Goal: Use online tool/utility: Utilize a website feature to perform a specific function

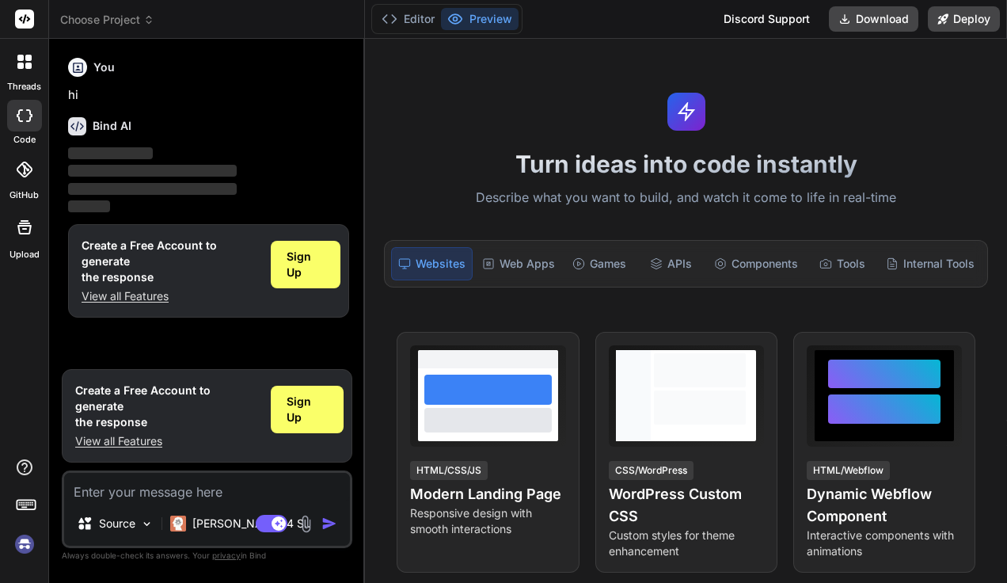
click at [628, 193] on p "Describe what you want to build, and watch it come to life in real-time" at bounding box center [685, 198] width 623 height 21
click at [501, 197] on p "Describe what you want to build, and watch it come to life in real-time" at bounding box center [685, 198] width 623 height 21
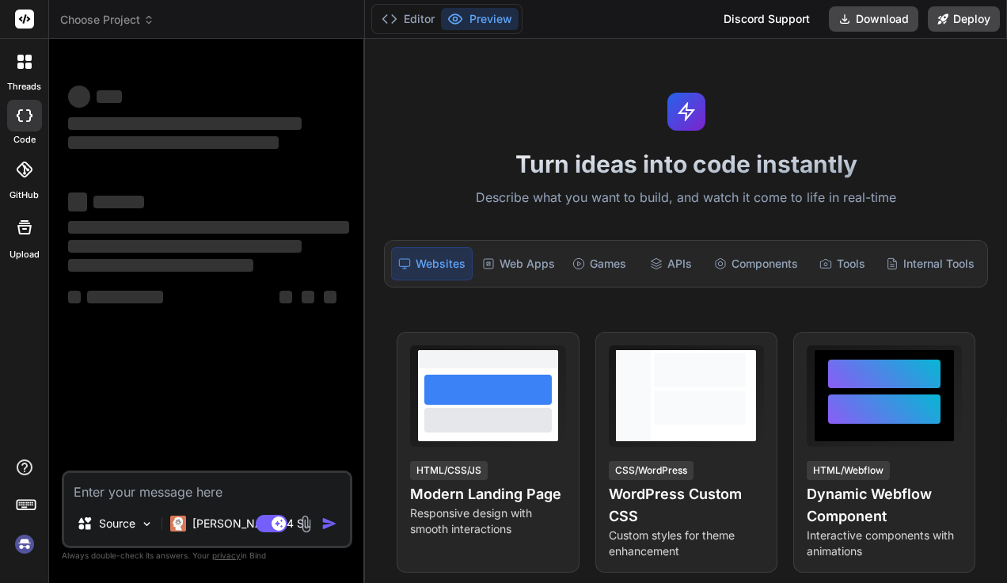
click at [138, 492] on textarea at bounding box center [207, 487] width 286 height 28
type textarea "x"
type textarea "c"
type textarea "x"
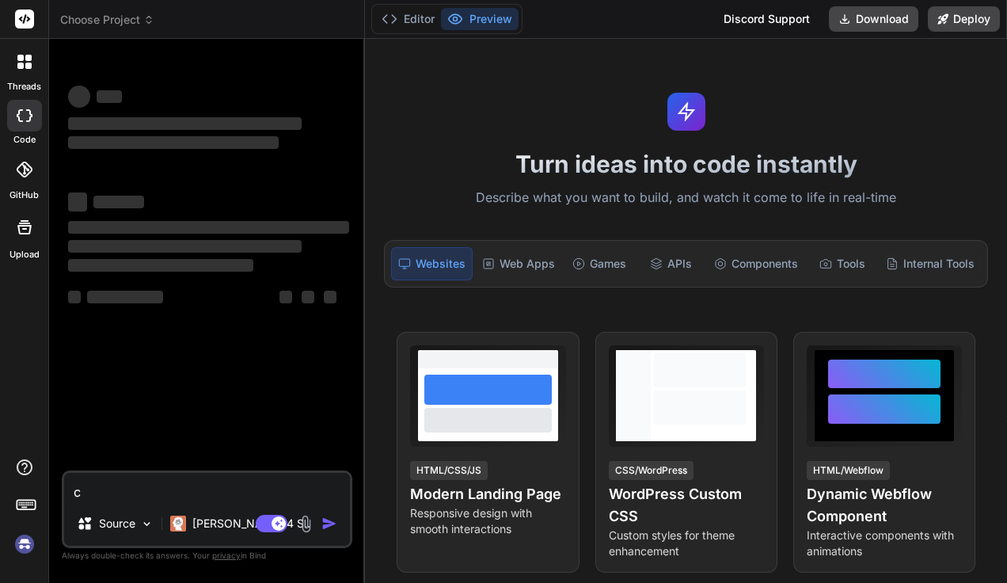
type textarea "ca"
type textarea "x"
type textarea "can"
type textarea "x"
type textarea "can"
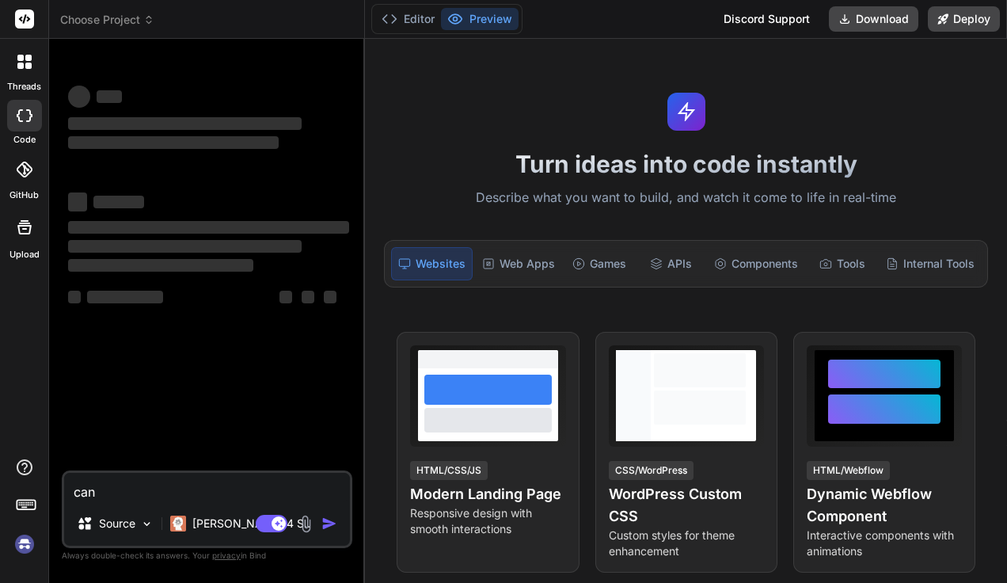
type textarea "x"
type textarea "can y"
type textarea "x"
type textarea "can yo"
type textarea "x"
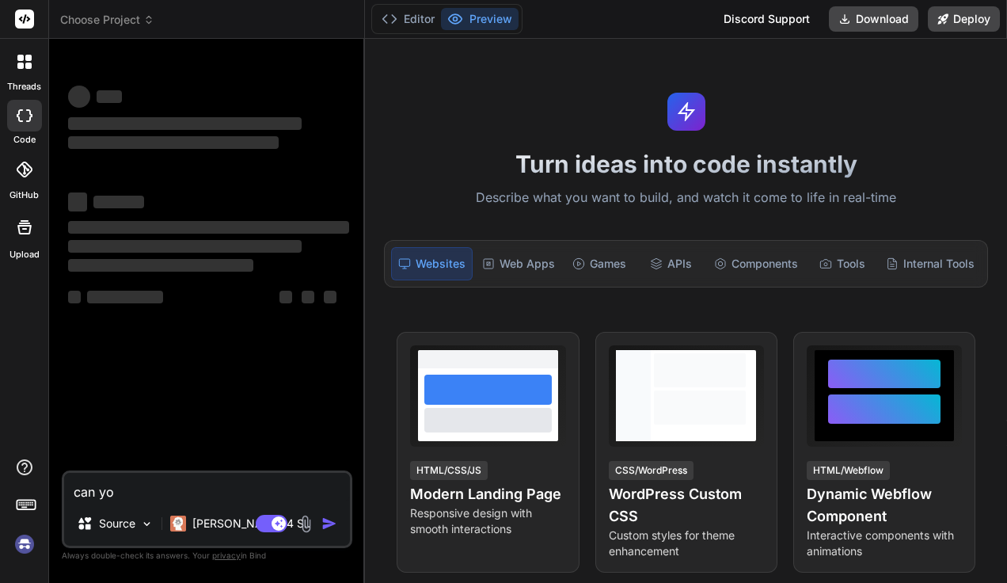
type textarea "can you"
type textarea "x"
type textarea "can you"
type textarea "x"
type textarea "can you c"
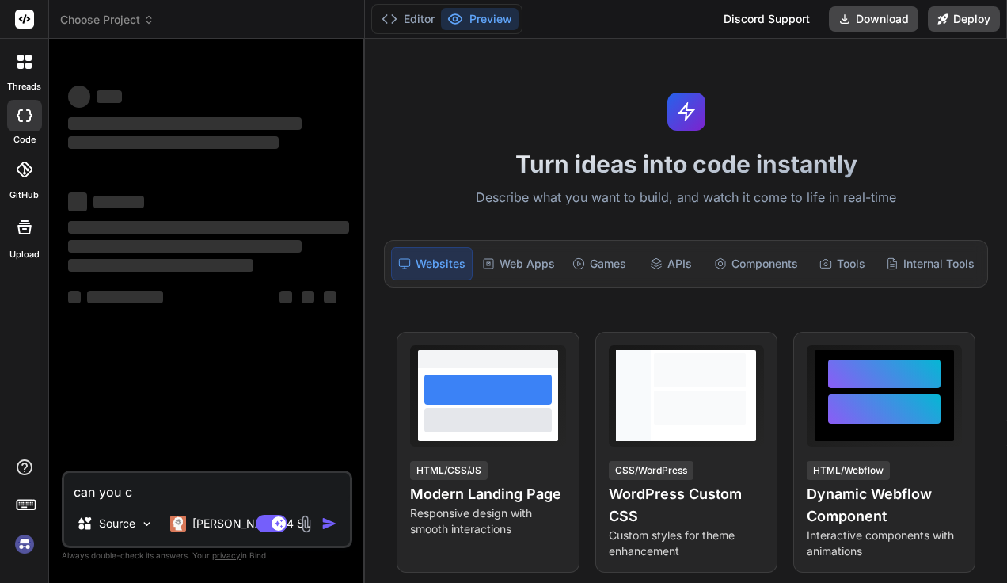
type textarea "x"
type textarea "can you cr"
type textarea "x"
type textarea "can you cre"
type textarea "x"
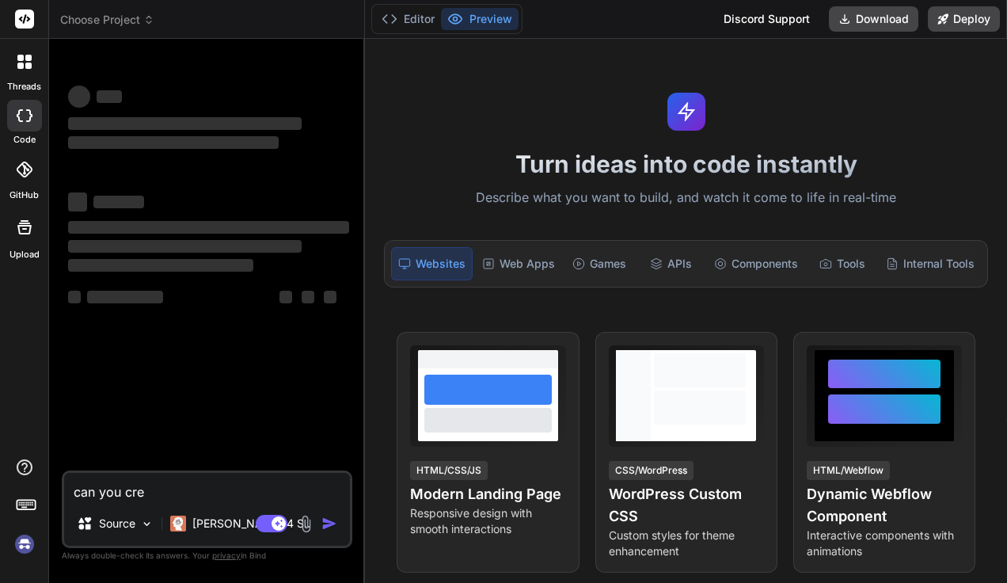
type textarea "can you cret"
type textarea "x"
type textarea "can you crete"
type textarea "x"
type textarea "can you crete"
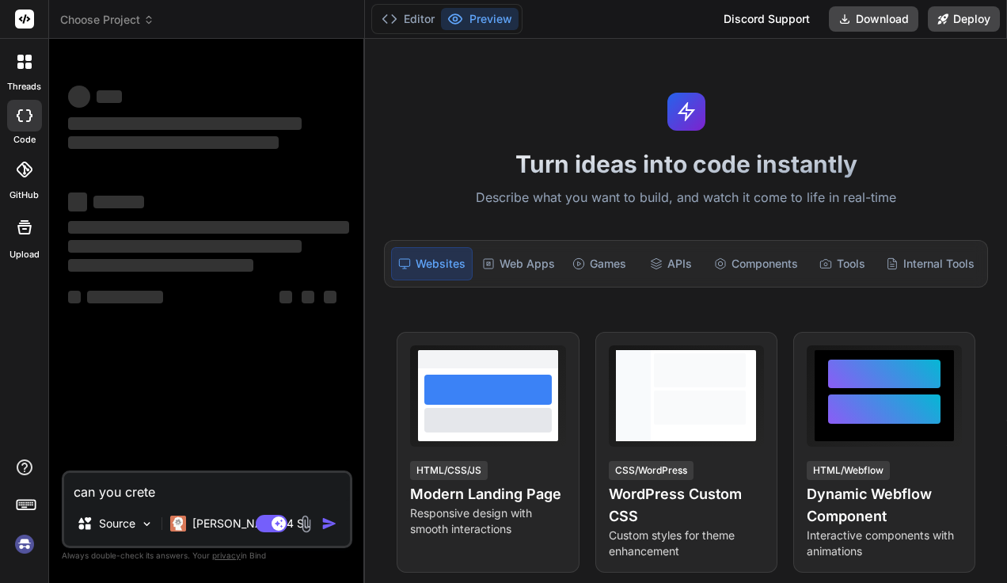
type textarea "x"
type textarea "can you crete m"
type textarea "x"
type textarea "can you crete m"
type textarea "x"
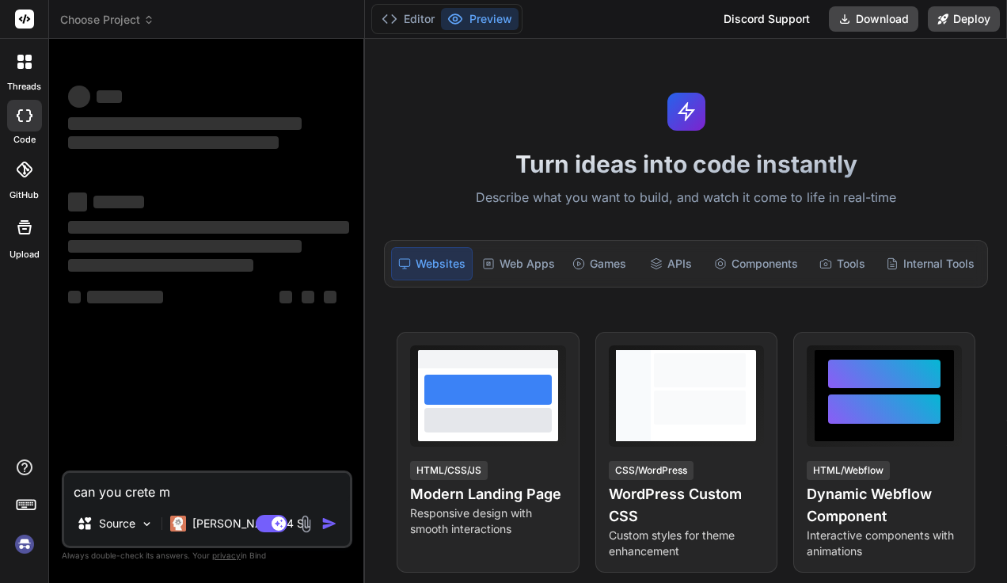
type textarea "can you crete m a"
type textarea "x"
type textarea "can you crete m a"
type textarea "x"
type textarea "can you crete m a 1"
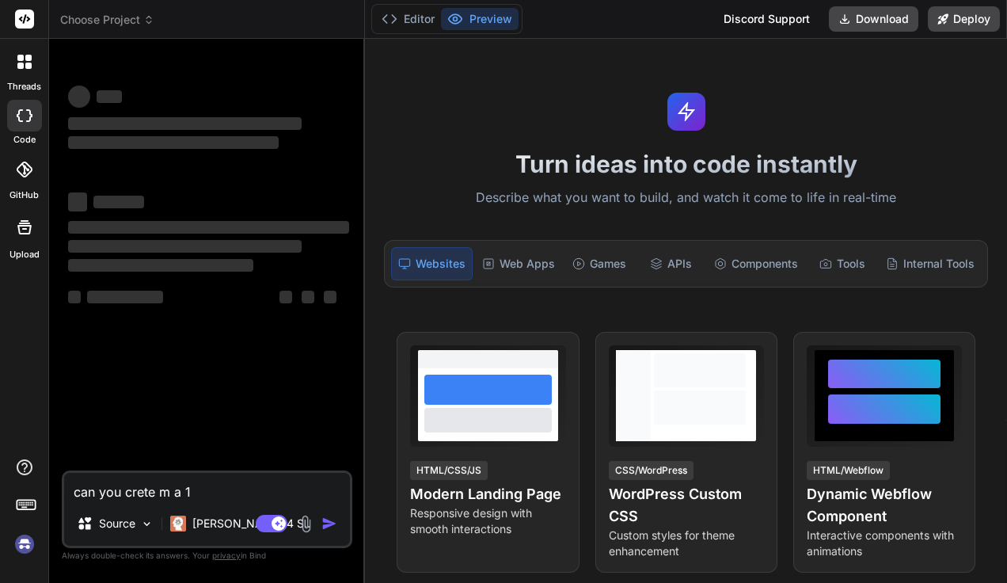
type textarea "x"
type textarea "can you crete m a 15"
type textarea "x"
type textarea "can you crete m a 15"
type textarea "x"
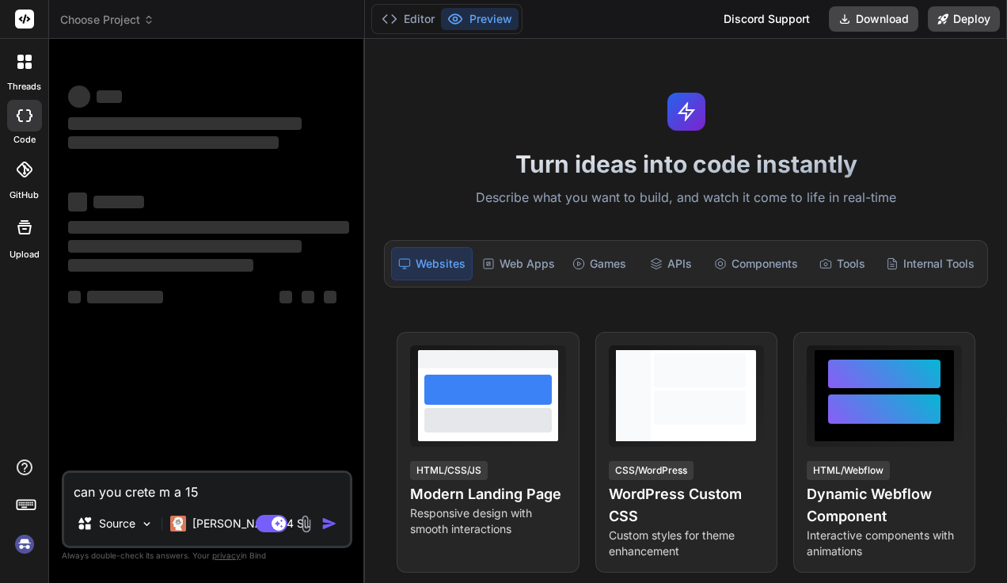
type textarea "can you create m a 15"
click at [236, 499] on textarea "can you create m a 15" at bounding box center [207, 487] width 286 height 28
click at [177, 492] on textarea "can you create m a 15" at bounding box center [207, 487] width 286 height 28
type textarea "x"
type textarea "can you create me a 15"
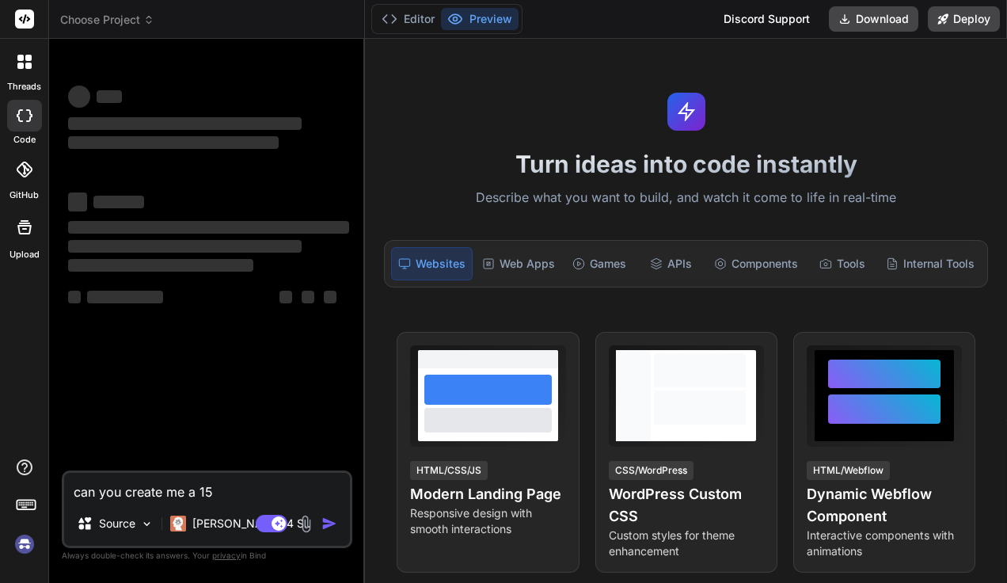
click at [236, 492] on textarea "can you create me a 15" at bounding box center [207, 487] width 286 height 28
type textarea "x"
type textarea "can you create me a 15 v"
type textarea "x"
type textarea "can you create me a 15 vi"
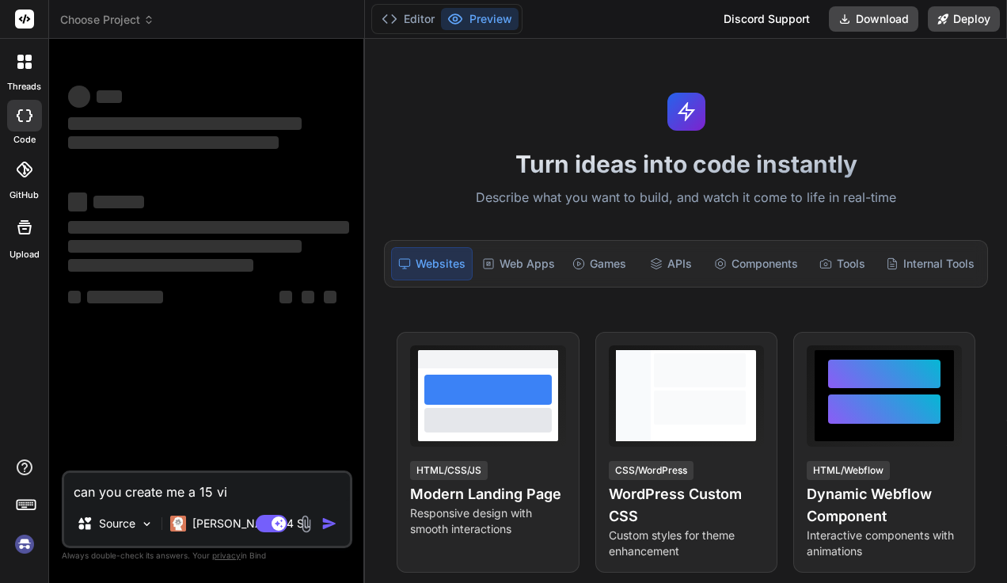
type textarea "x"
type textarea "can you create me a 15 vid"
type textarea "x"
type textarea "can you create me a 15 vide"
type textarea "x"
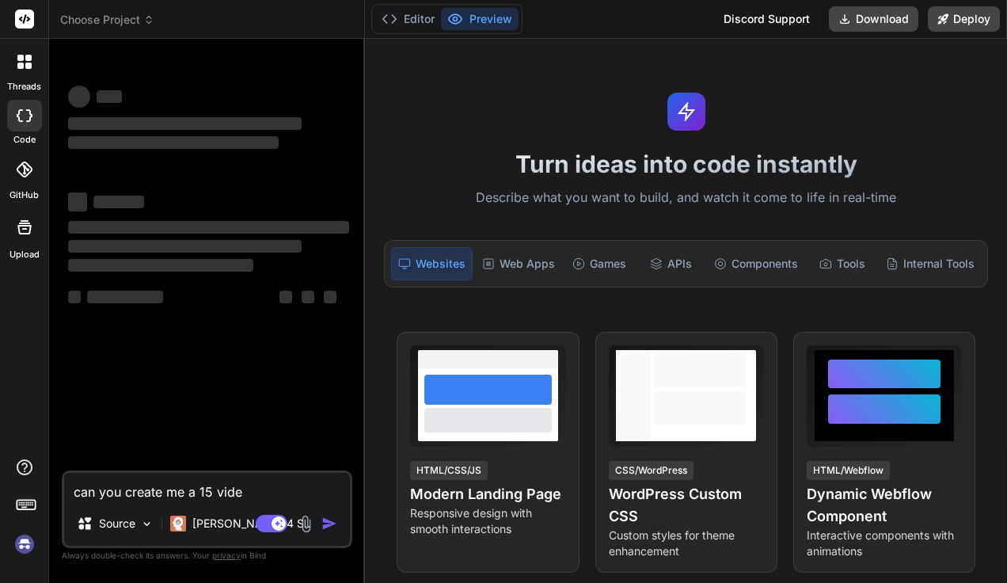
type textarea "can you create me a 15 video"
type textarea "x"
type textarea "can you create me a 15 video"
type textarea "x"
type textarea "can you create me a 15 video o"
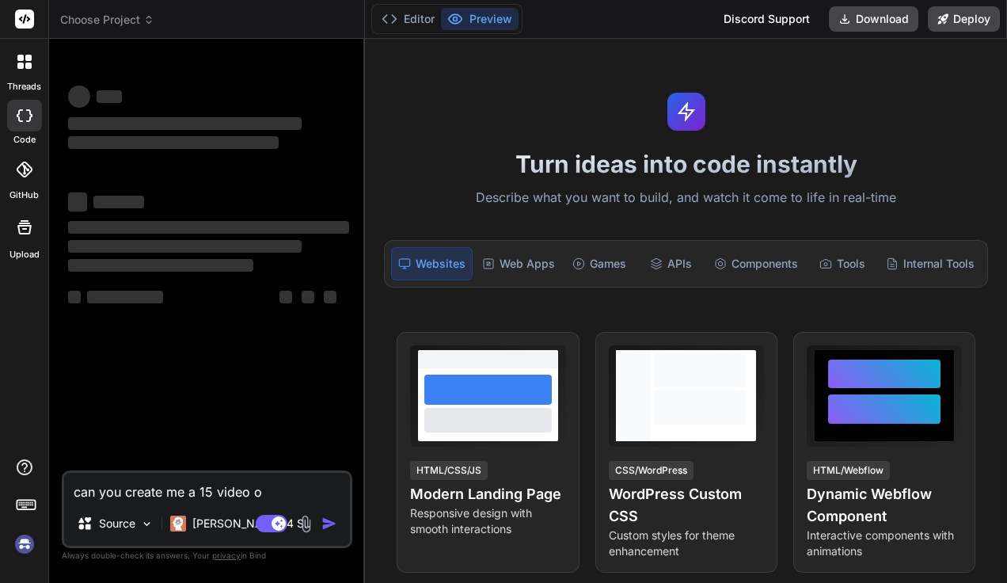
type textarea "x"
type textarea "can you create me a 15 video"
type textarea "x"
type textarea "can you create me a 15 video f"
type textarea "x"
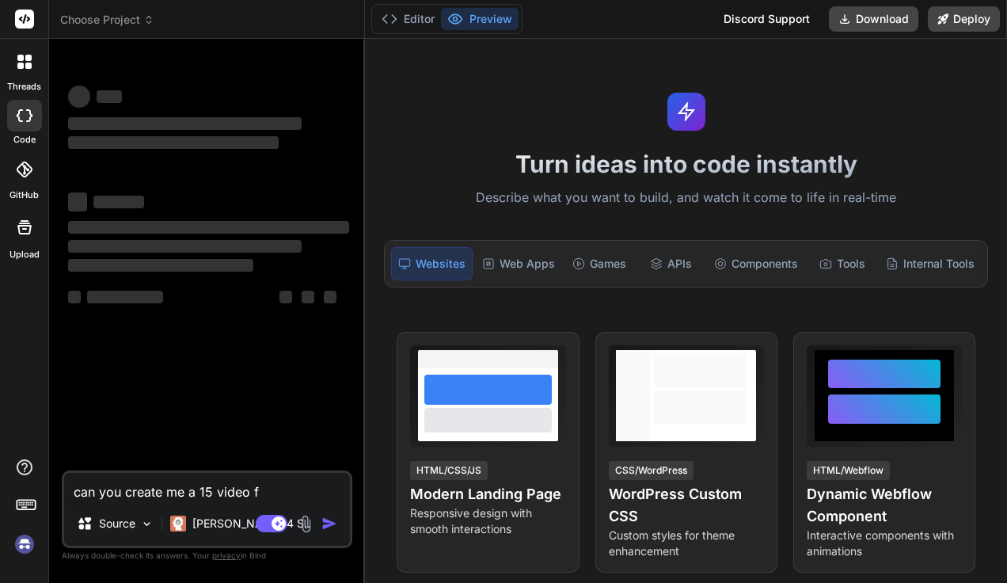
type textarea "can you create me a 15 video fo"
type textarea "x"
type textarea "can you create me a 15 video for"
type textarea "x"
type textarea "can you create me a 15 video for"
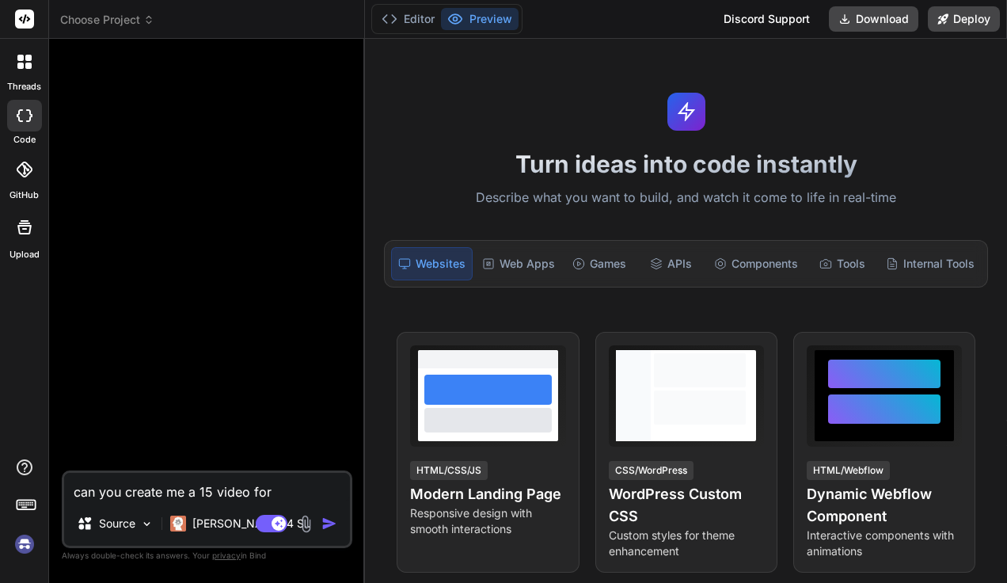
type textarea "x"
type textarea "can you create me a 15 video for"
type textarea "x"
type textarea "can you create me a 15 video fo"
type textarea "x"
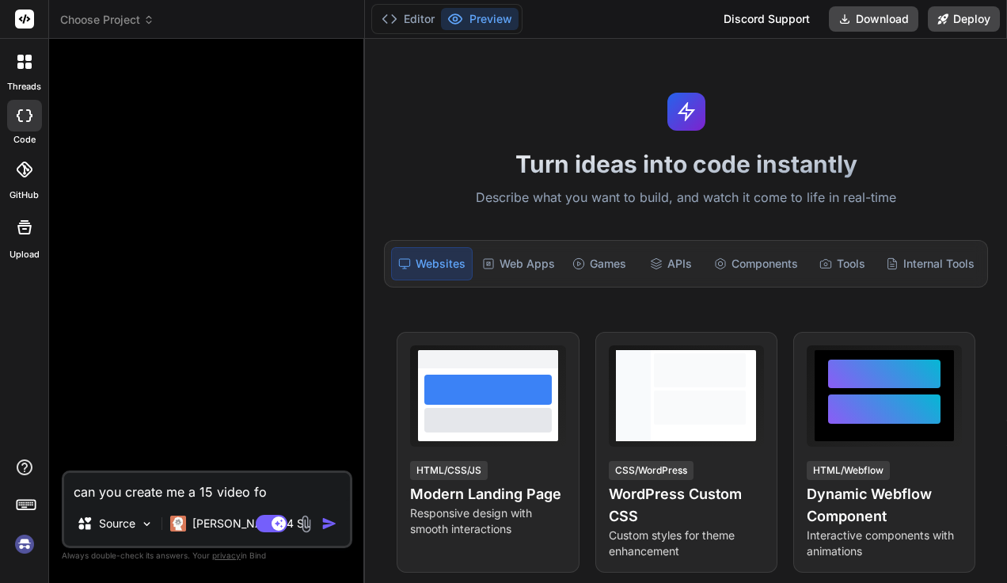
type textarea "can you create me a 15 video f"
type textarea "x"
type textarea "can you create me a 15 video"
type textarea "x"
type textarea "can you create me a 15 video"
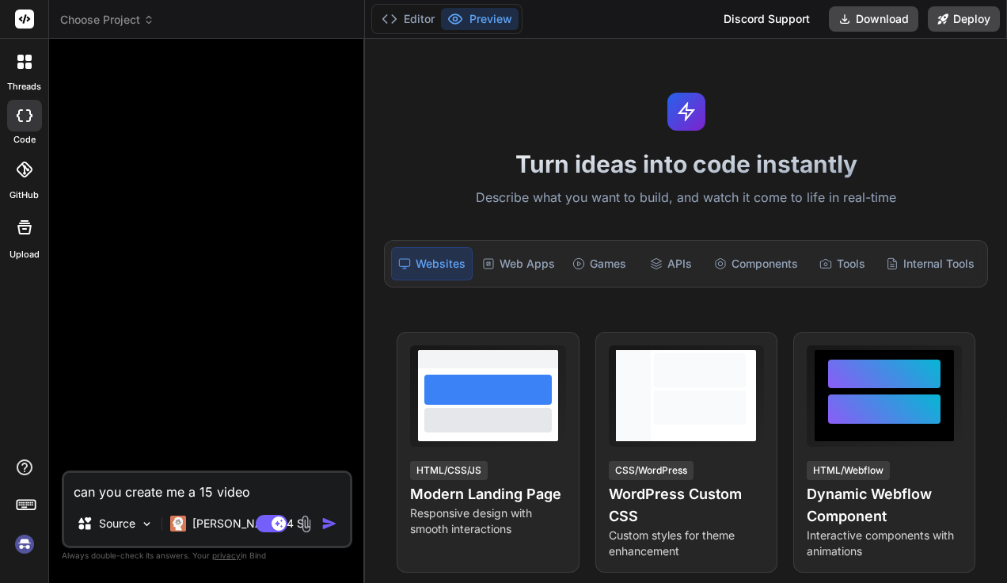
type textarea "x"
type textarea "can you create me a 15 vide"
type textarea "x"
type textarea "can you create me a 15 vid"
type textarea "x"
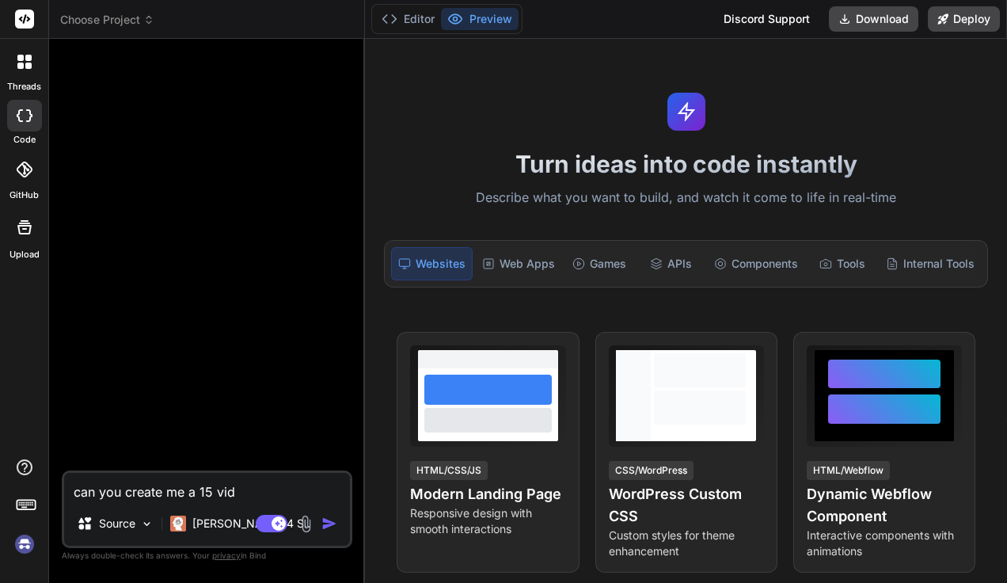
type textarea "can you create me a 15 vi"
type textarea "x"
type textarea "can you create me a 15 v"
type textarea "x"
type textarea "can you create me a 15"
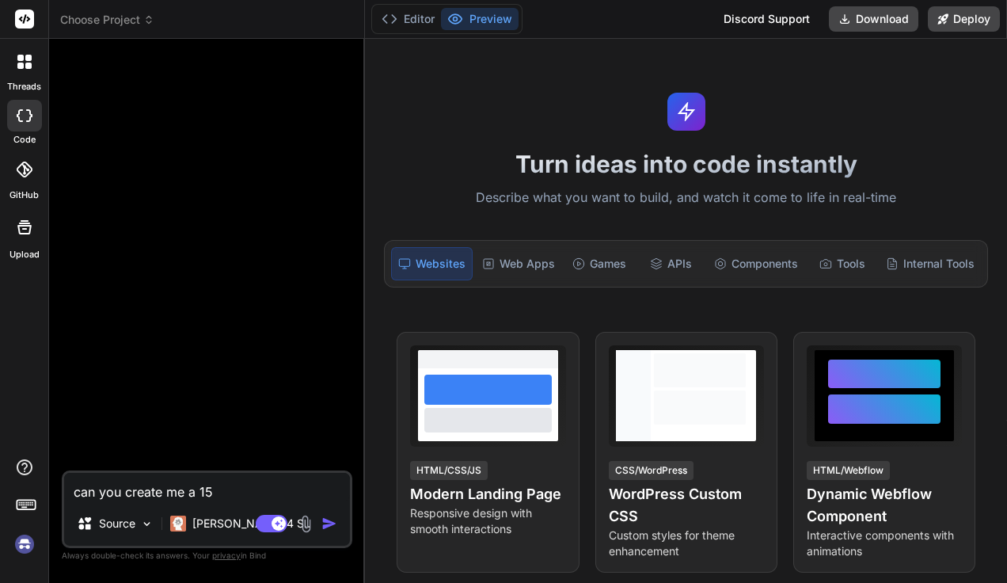
type textarea "x"
type textarea "can you create me a 15 s"
type textarea "x"
type textarea "can you create me a 15 se"
type textarea "x"
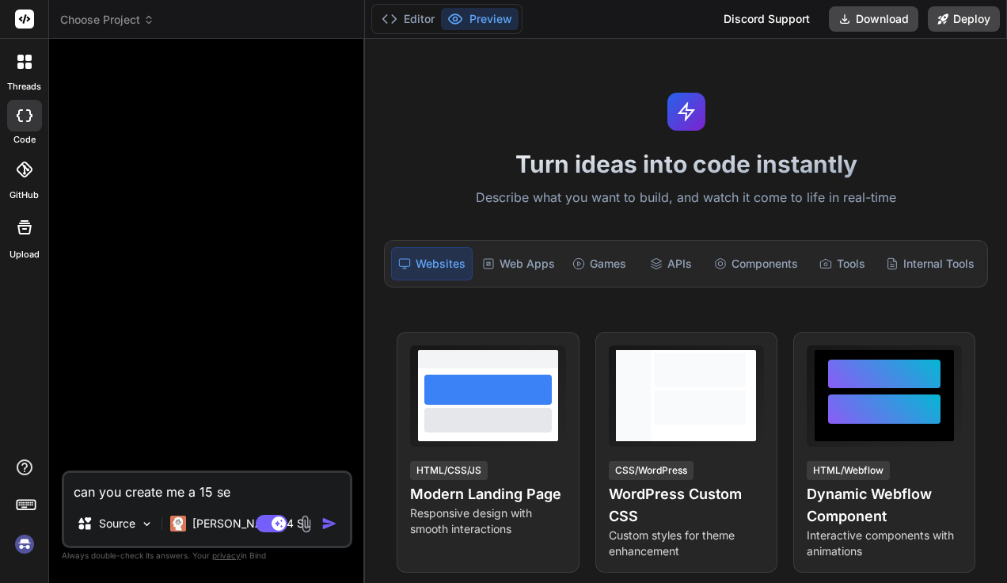
type textarea "can you create me a 15 sec"
type textarea "x"
type textarea "can you create me a 15 seco"
type textarea "x"
type textarea "can you create me a 15 secon"
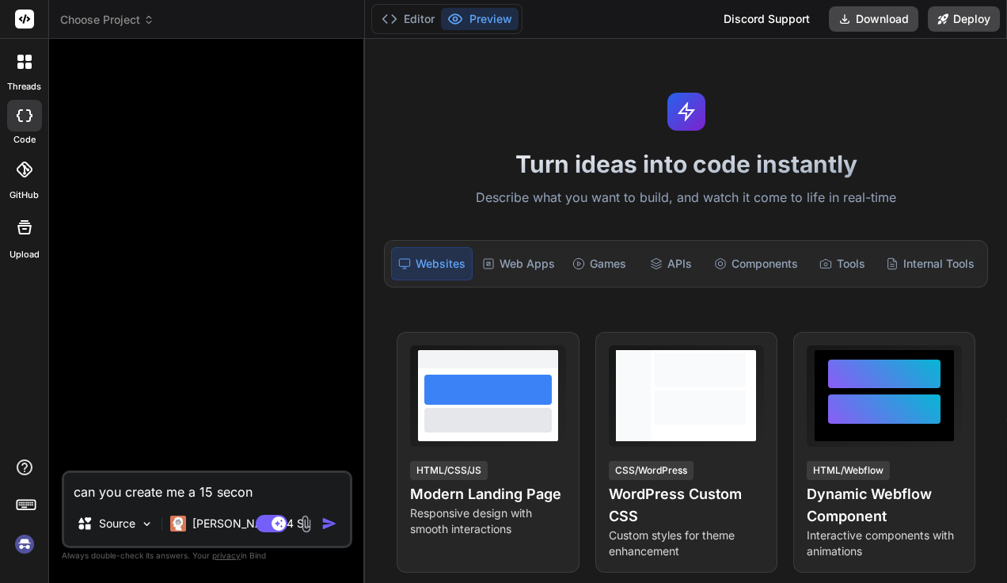
type textarea "x"
type textarea "can you create me a 15 second"
type textarea "x"
type textarea "can you create me a 15 second"
type textarea "x"
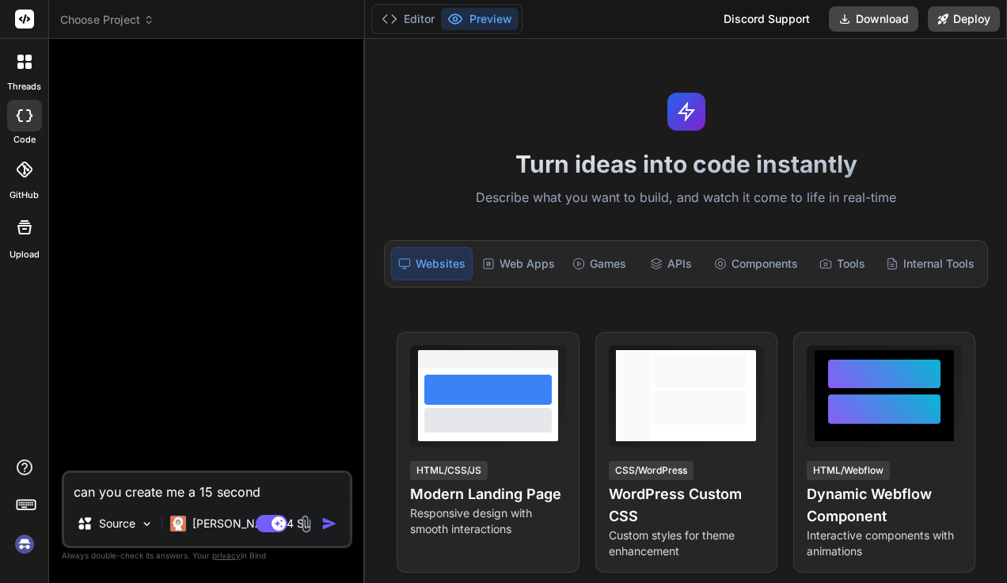
type textarea "can you create me a 15 second v"
type textarea "x"
type textarea "can you create me a 15 second vi"
type textarea "x"
type textarea "can you create me a 15 second vid"
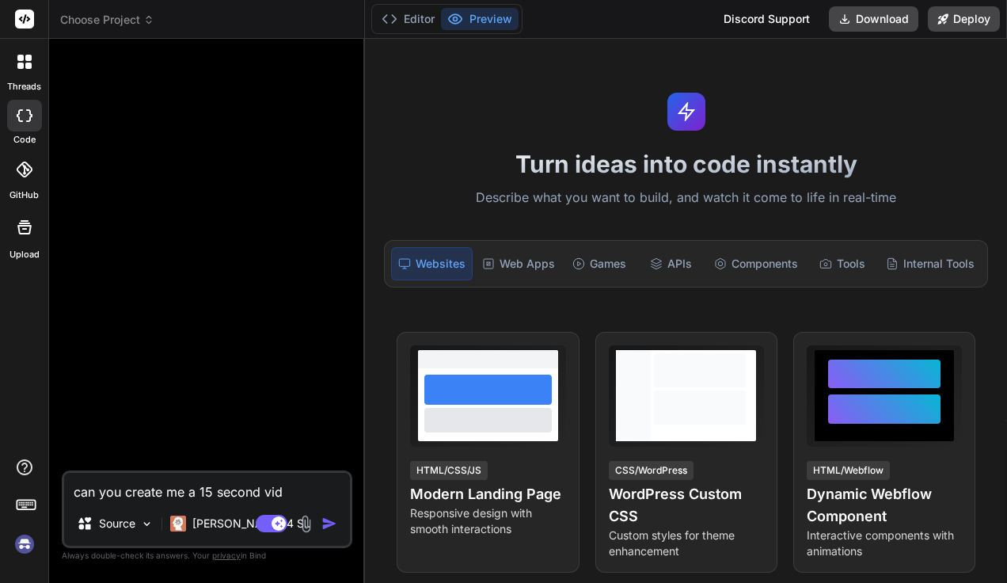
type textarea "x"
type textarea "can you create me a 15 second vide"
type textarea "x"
type textarea "can you create me a 15 second video"
type textarea "x"
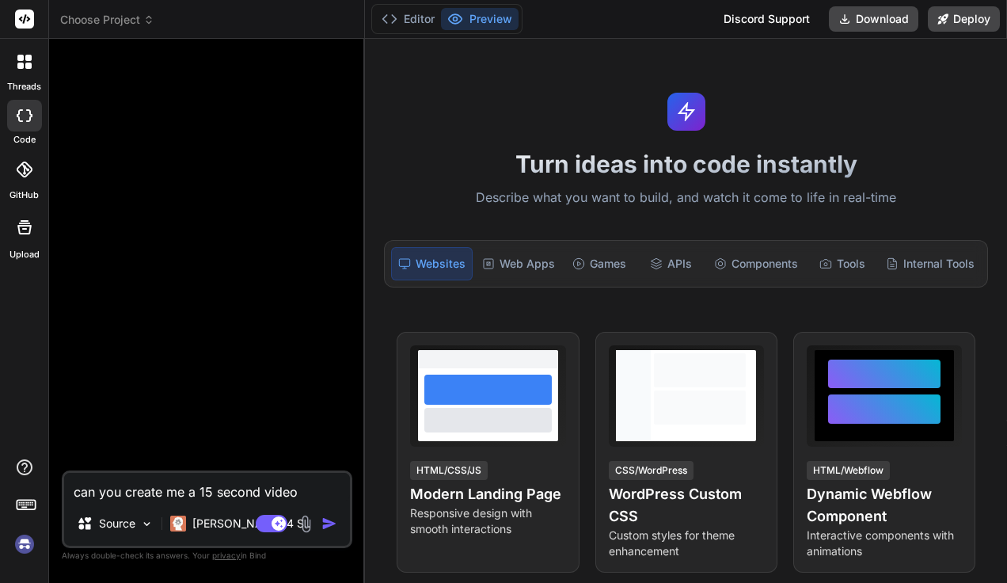
type textarea "can you create me a 15 second video"
type textarea "x"
type textarea "can you create me a 15 second video f"
type textarea "x"
type textarea "can you create me a 15 second video fo"
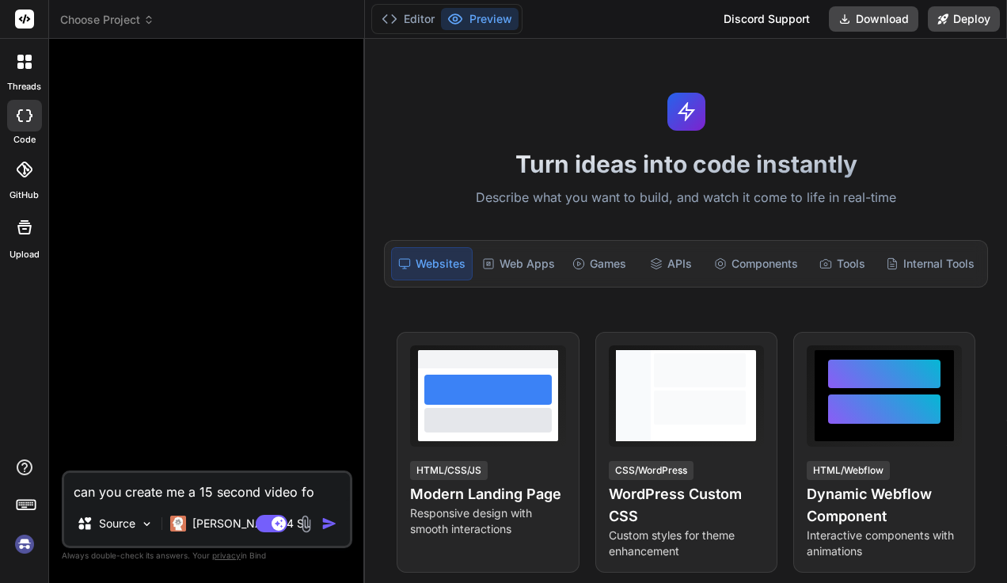
type textarea "x"
type textarea "can you create me a 15 second video for"
type textarea "x"
type textarea "can you create me a 15 second video for"
type textarea "x"
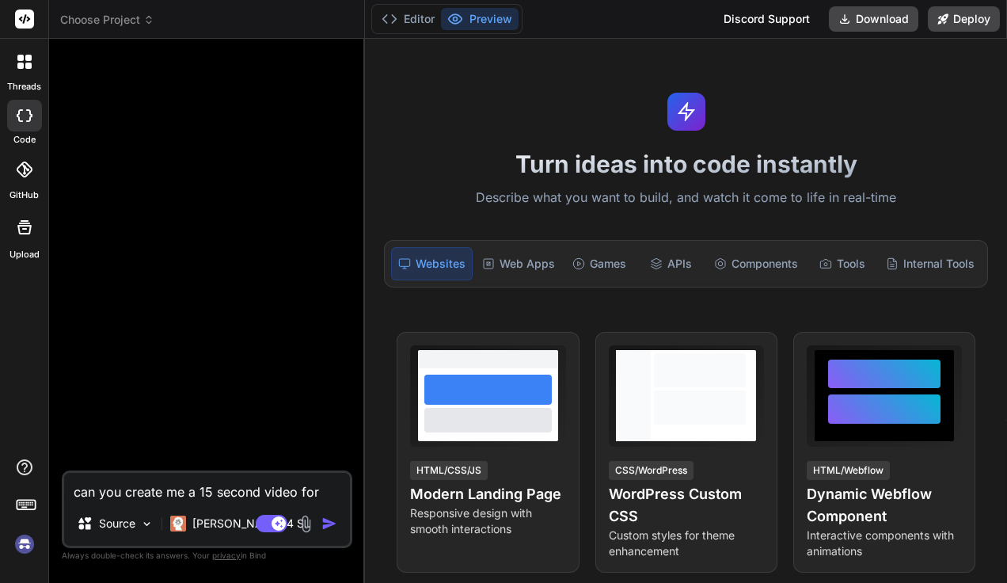
type textarea "can you create me a 15 second video for b"
type textarea "x"
type textarea "can you create me a 15 second video for bu"
type textarea "x"
type textarea "can you create me a 15 second video for bus"
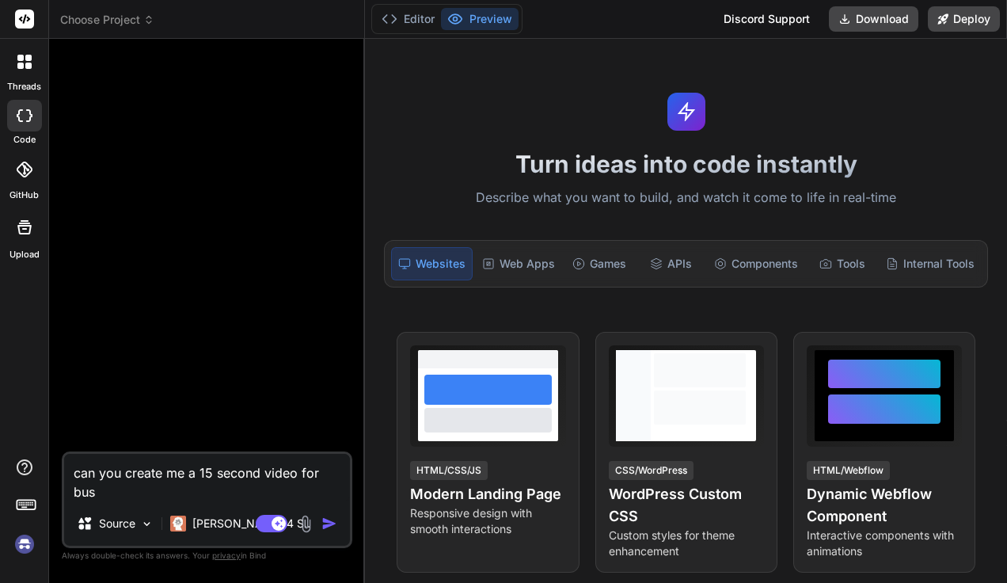
type textarea "x"
type textarea "can you create me a 15 second video for busi"
type textarea "x"
type textarea "can you create me a 15 second video for busin"
type textarea "x"
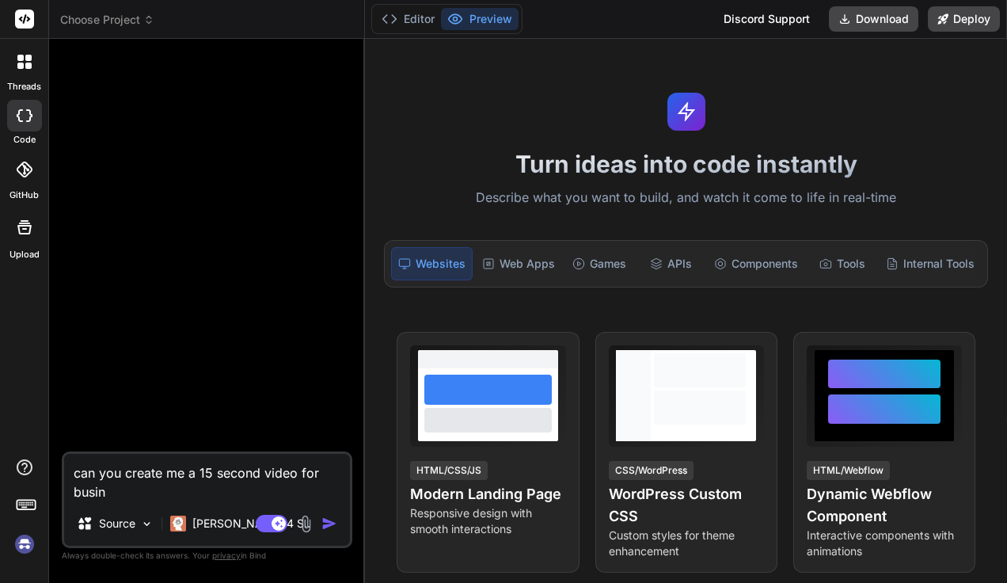
type textarea "can you create me a 15 second video for busine"
type textarea "x"
type textarea "can you create me a 15 second video for busines"
type textarea "x"
type textarea "can you create me a 15 second video for business"
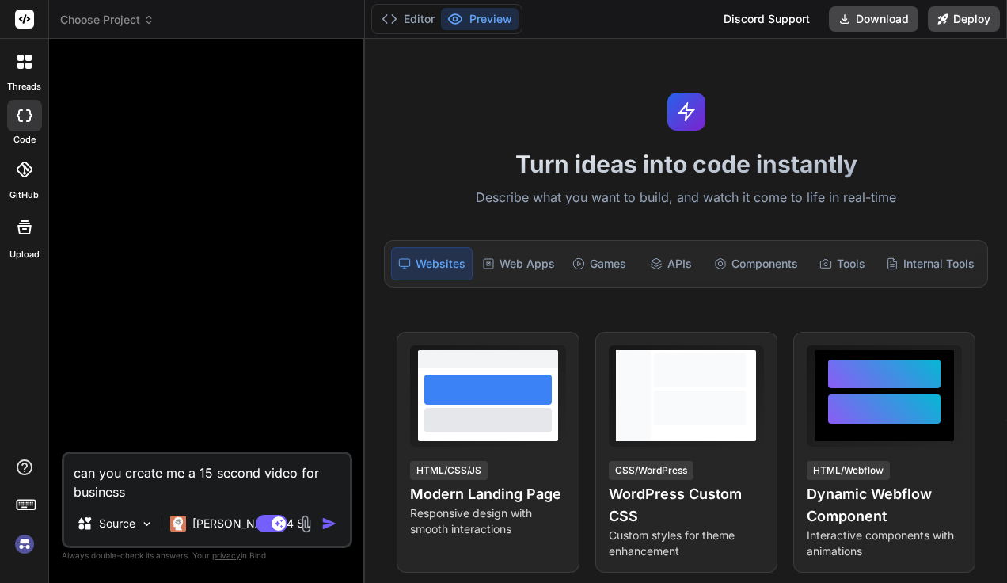
type textarea "x"
type textarea "can you create me a 15 second video for business"
type textarea "x"
type textarea "can you create me a 15 second video for business m"
type textarea "x"
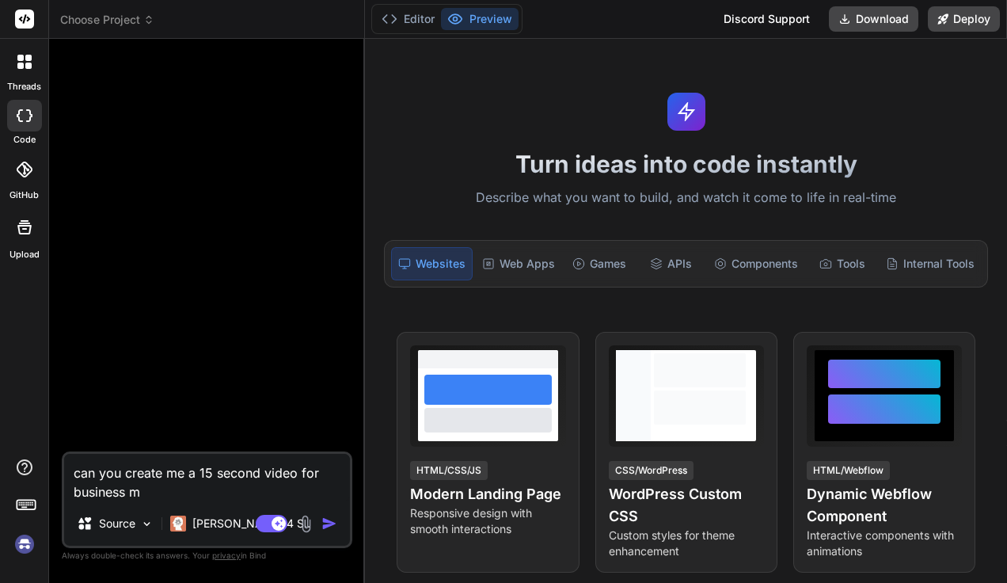
type textarea "can you create me a 15 second video for business ma"
type textarea "x"
type textarea "can you create me a 15 second video for business man"
type textarea "x"
type textarea "can you create me a 15 second video for business man"
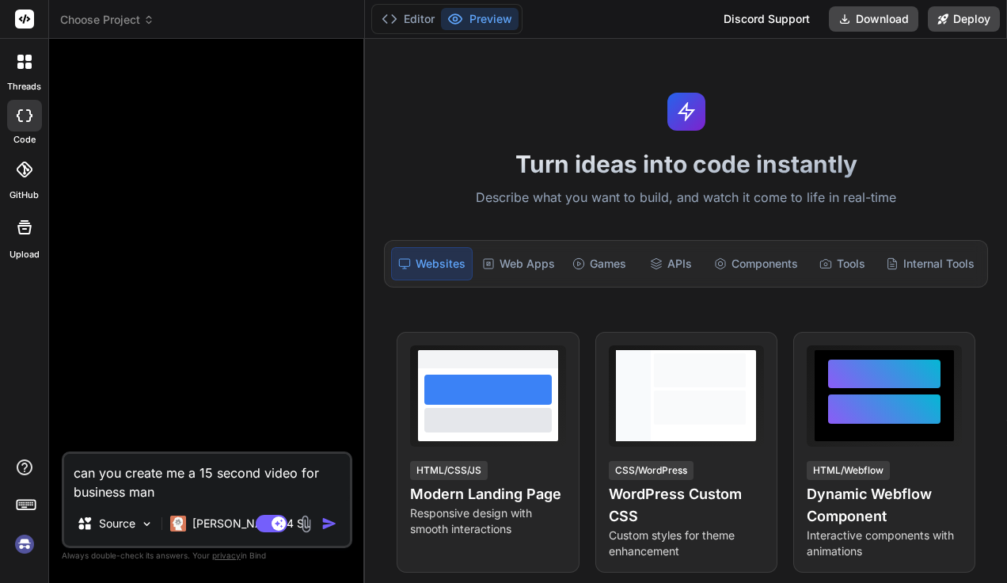
type textarea "x"
type textarea "can you create me a 15 second video for business man w"
type textarea "x"
type textarea "can you create me a 15 second video for business man wa"
type textarea "x"
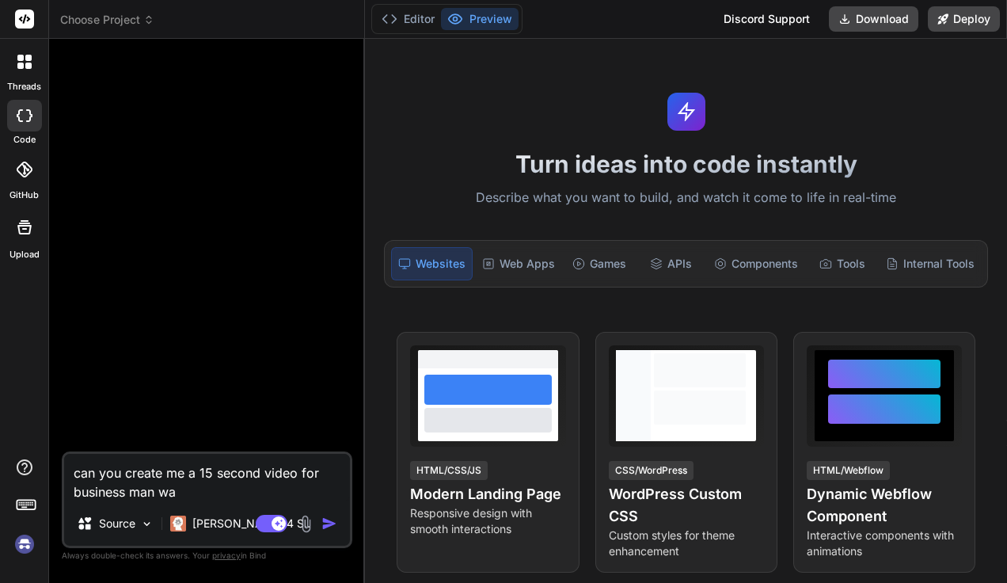
type textarea "can you create me a 15 second video for business man wal"
type textarea "x"
type textarea "can you create me a 15 second video for business man walk"
type textarea "x"
type textarea "can you create me a 15 second video for business man walki"
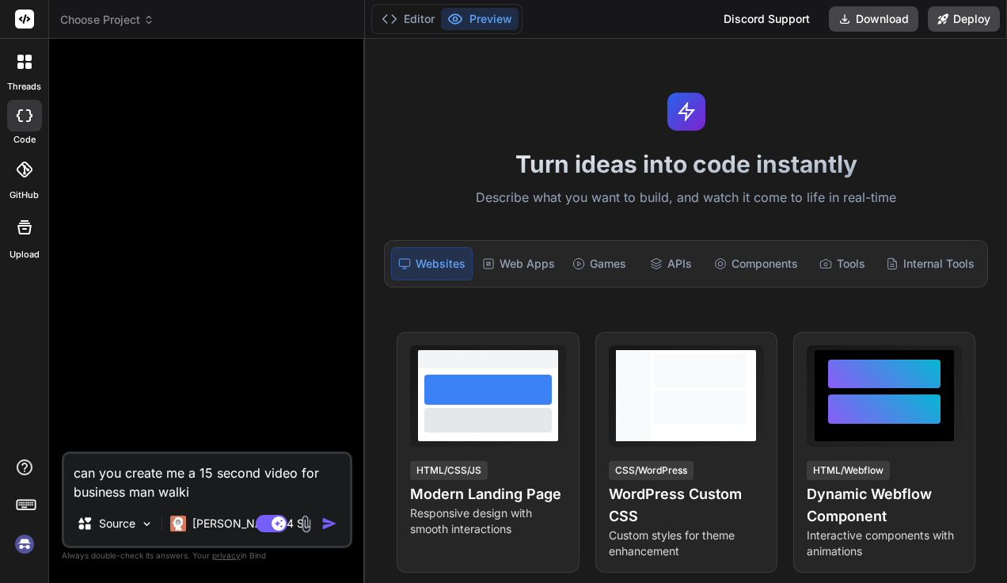
type textarea "x"
type textarea "can you create me a 15 second video for business man walkin"
type textarea "x"
type textarea "can you create me a 15 second video for business man walking"
type textarea "x"
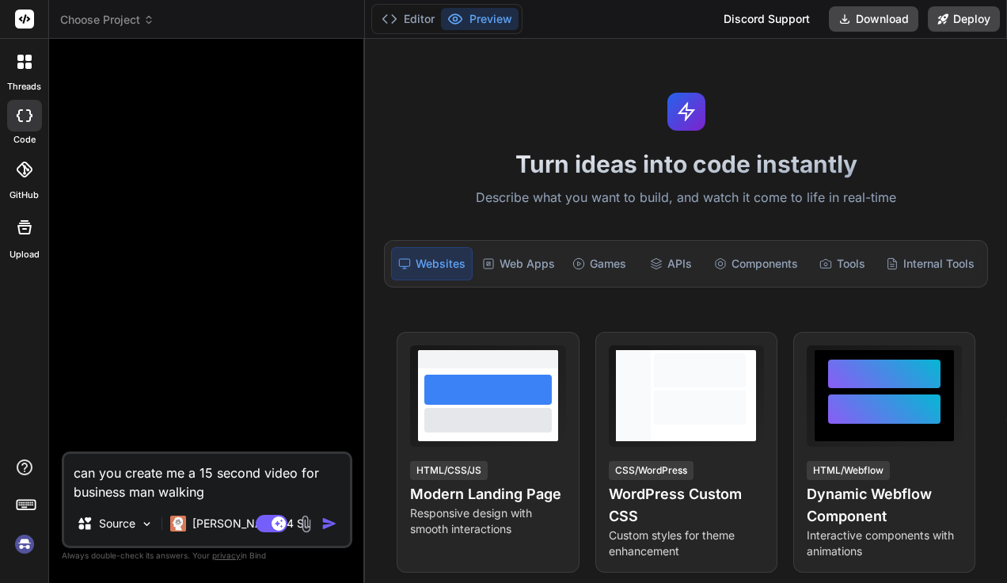
type textarea "can you create me a 15 second video for business man walking"
click at [321, 521] on img "button" at bounding box center [329, 523] width 16 height 16
type textarea "x"
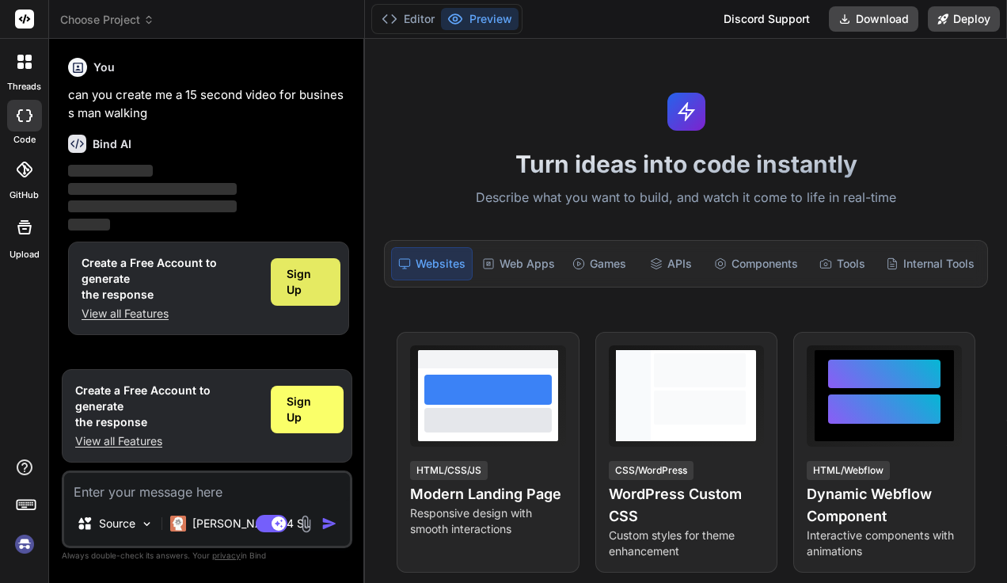
click at [312, 289] on span "Sign Up" at bounding box center [306, 282] width 39 height 32
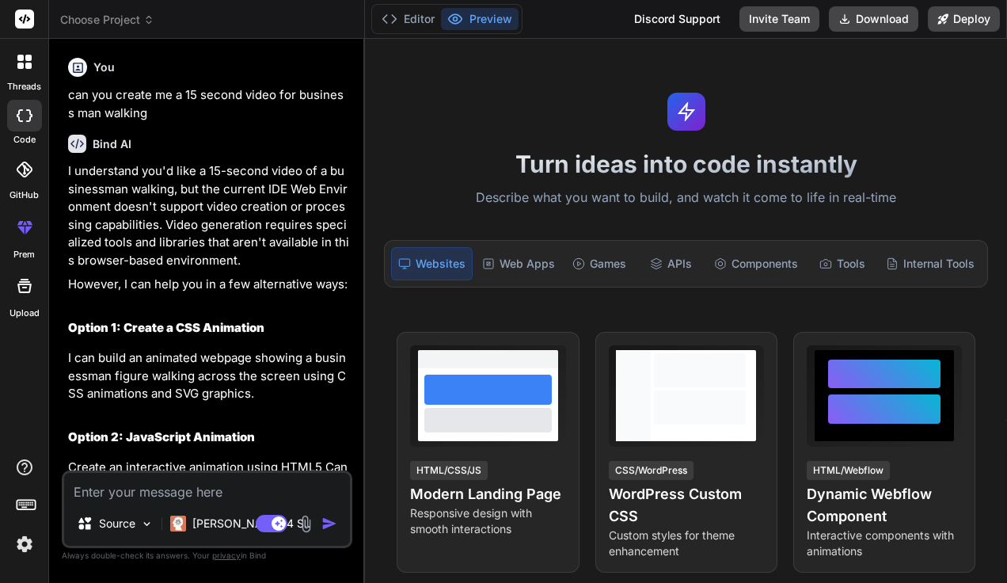
type textarea "x"
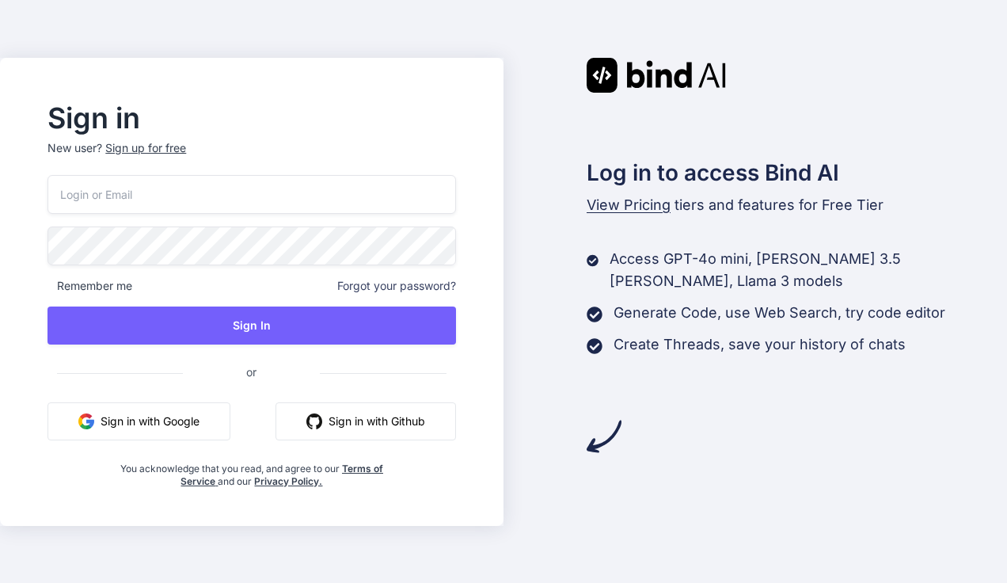
click at [177, 196] on input "email" at bounding box center [251, 194] width 408 height 39
click at [167, 423] on button "Sign in with Google" at bounding box center [138, 421] width 183 height 38
